Goal: Information Seeking & Learning: Learn about a topic

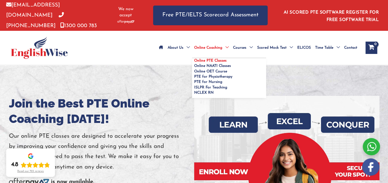
click at [194, 59] on span "Online PTE Classes" at bounding box center [210, 61] width 32 height 4
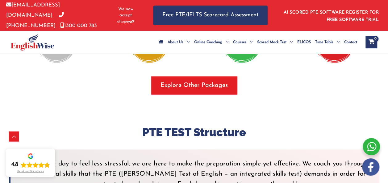
scroll to position [1174, 0]
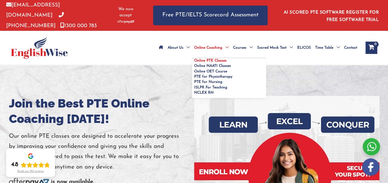
click at [194, 59] on span "Online PTE Classes" at bounding box center [210, 61] width 32 height 4
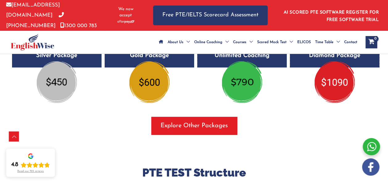
scroll to position [1266, 0]
